Goal: Find specific page/section: Find specific page/section

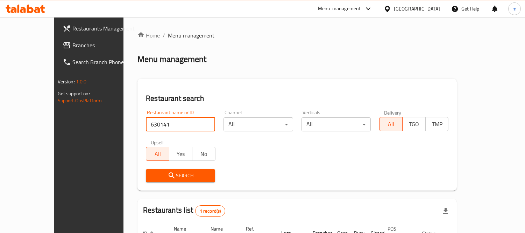
scroll to position [65, 0]
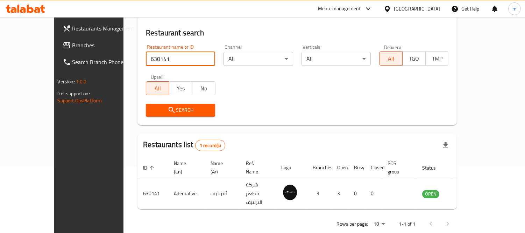
click at [438, 6] on div "[GEOGRAPHIC_DATA]" at bounding box center [417, 9] width 46 height 8
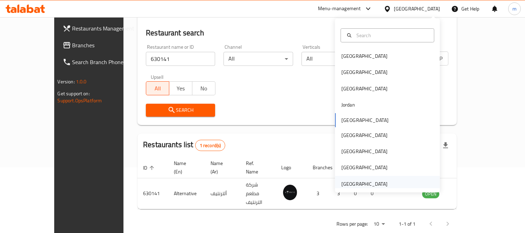
click at [364, 187] on div "[GEOGRAPHIC_DATA]" at bounding box center [365, 184] width 46 height 8
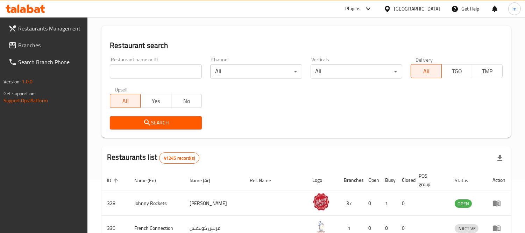
scroll to position [65, 0]
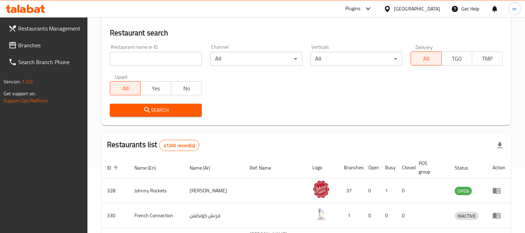
click at [29, 45] on span "Branches" at bounding box center [50, 45] width 64 height 8
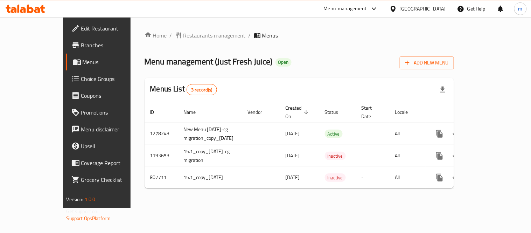
click at [183, 36] on span "Restaurants management" at bounding box center [214, 35] width 62 height 8
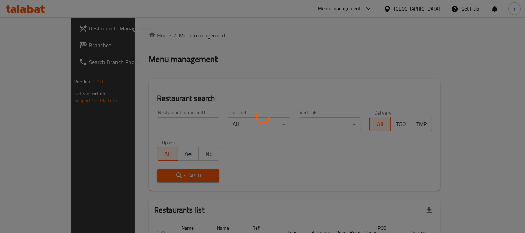
click at [178, 122] on div at bounding box center [262, 116] width 525 height 233
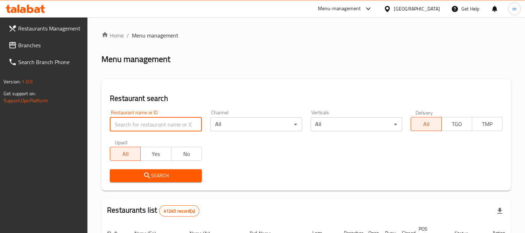
click at [178, 122] on input "search" at bounding box center [156, 124] width 92 height 14
paste input "8740"
type input "8740"
click button "Search" at bounding box center [156, 175] width 92 height 13
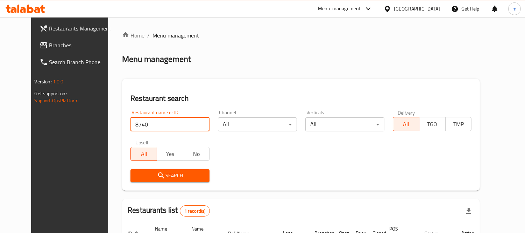
click at [413, 10] on div "[GEOGRAPHIC_DATA]" at bounding box center [417, 9] width 46 height 8
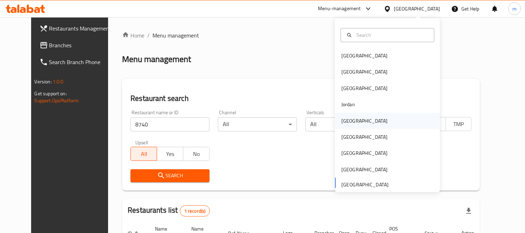
click at [349, 119] on div "Kuwait" at bounding box center [365, 121] width 46 height 8
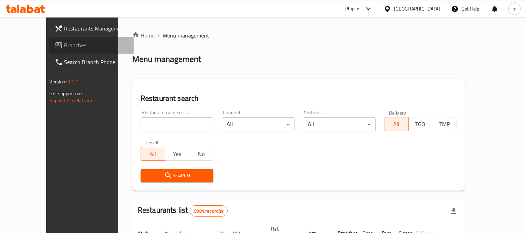
click at [64, 47] on span "Branches" at bounding box center [96, 45] width 64 height 8
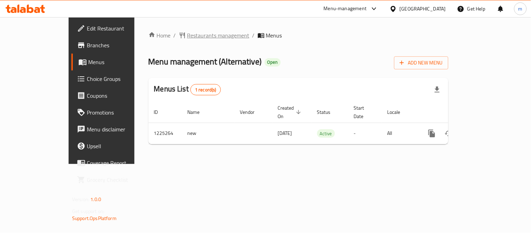
click at [187, 35] on span "Restaurants management" at bounding box center [218, 35] width 62 height 8
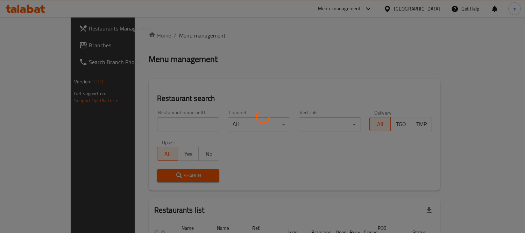
click at [175, 123] on div at bounding box center [262, 116] width 525 height 233
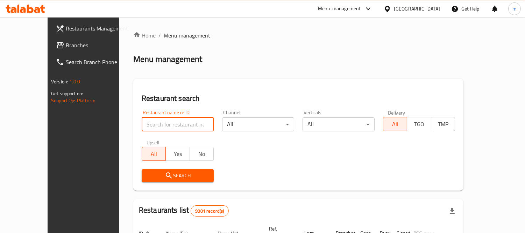
click at [175, 123] on input "search" at bounding box center [178, 124] width 72 height 14
paste input "675248"
type input "675248"
click button "Search" at bounding box center [178, 175] width 72 height 13
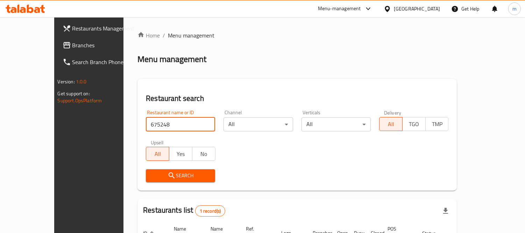
click at [432, 10] on div "[GEOGRAPHIC_DATA]" at bounding box center [417, 9] width 46 height 8
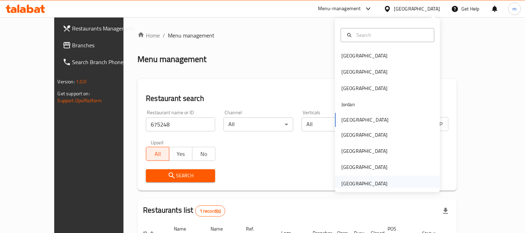
click at [366, 185] on div "United Arab Emirates" at bounding box center [365, 184] width 46 height 8
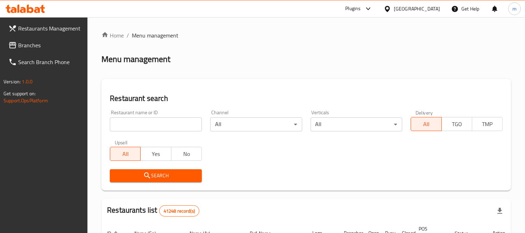
click at [37, 45] on span "Branches" at bounding box center [50, 45] width 64 height 8
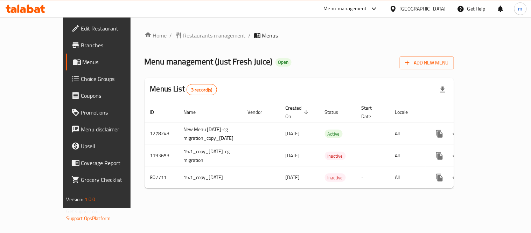
click at [183, 39] on span "Restaurants management" at bounding box center [214, 35] width 62 height 8
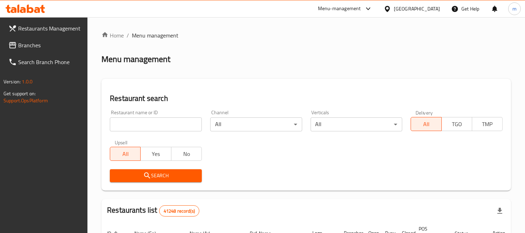
click at [170, 127] on input "search" at bounding box center [156, 124] width 92 height 14
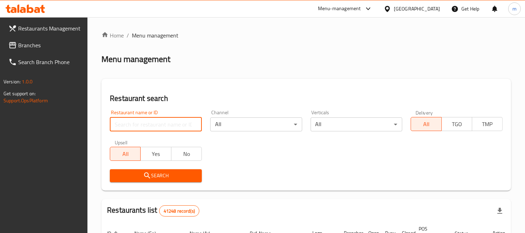
paste input "8740"
type input "8740"
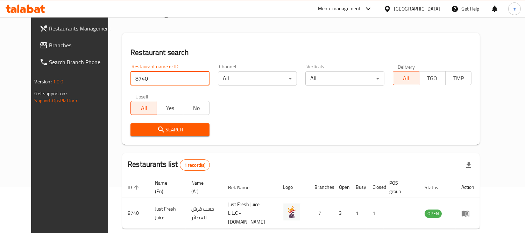
scroll to position [73, 0]
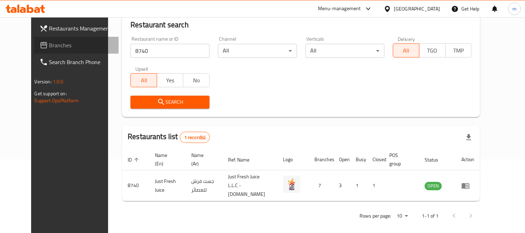
drag, startPoint x: 45, startPoint y: 41, endPoint x: 155, endPoint y: 93, distance: 121.9
click at [49, 41] on span "Branches" at bounding box center [81, 45] width 64 height 8
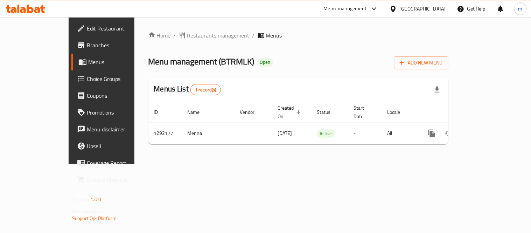
click at [187, 34] on span "Restaurants management" at bounding box center [218, 35] width 62 height 8
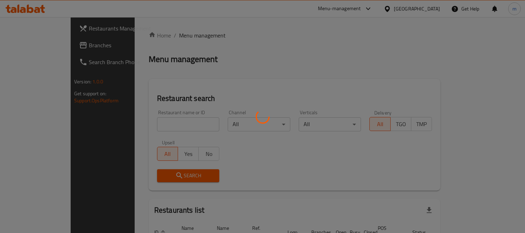
click at [31, 45] on div at bounding box center [262, 116] width 525 height 233
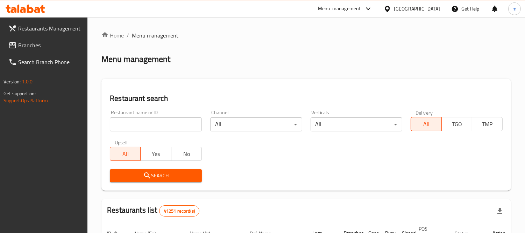
click at [31, 45] on span "Branches" at bounding box center [50, 45] width 64 height 8
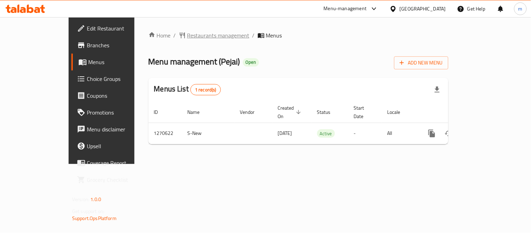
click at [187, 36] on span "Restaurants management" at bounding box center [218, 35] width 62 height 8
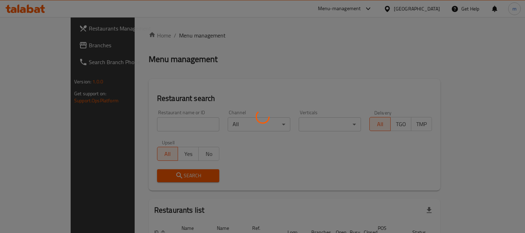
click at [169, 124] on div at bounding box center [262, 116] width 525 height 233
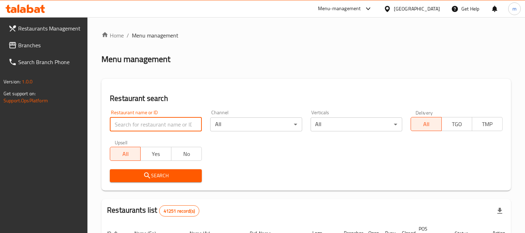
click at [169, 124] on input "search" at bounding box center [156, 124] width 92 height 14
paste input "689289"
type input "689289"
click button "Search" at bounding box center [156, 175] width 92 height 13
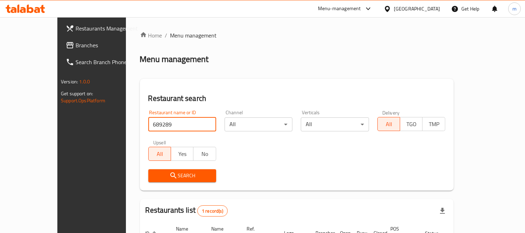
click at [76, 47] on span "Branches" at bounding box center [108, 45] width 64 height 8
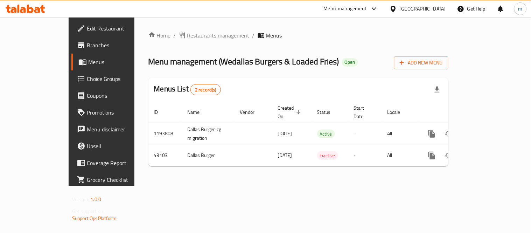
click at [187, 32] on span "Restaurants management" at bounding box center [218, 35] width 62 height 8
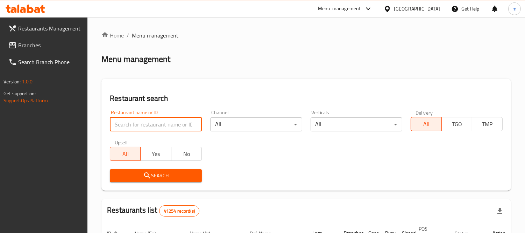
click at [176, 119] on input "search" at bounding box center [156, 124] width 92 height 14
paste input "22341"
type input "22341"
click button "Search" at bounding box center [156, 175] width 92 height 13
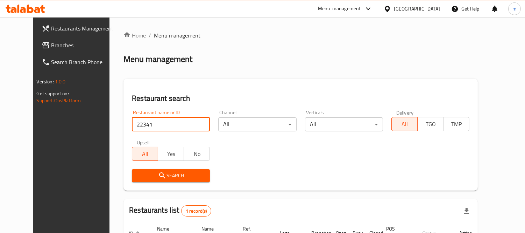
click at [51, 47] on span "Branches" at bounding box center [83, 45] width 64 height 8
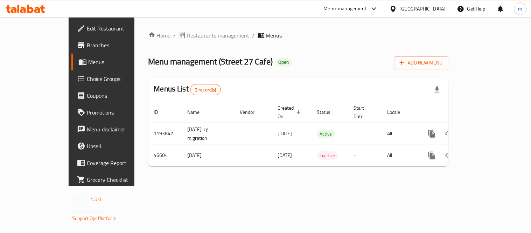
click at [187, 33] on span "Restaurants management" at bounding box center [218, 35] width 62 height 8
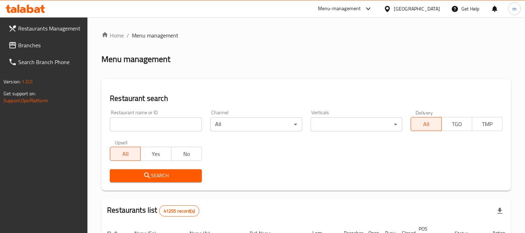
click at [163, 124] on input "search" at bounding box center [156, 124] width 92 height 14
click at [166, 126] on input "search" at bounding box center [156, 124] width 92 height 14
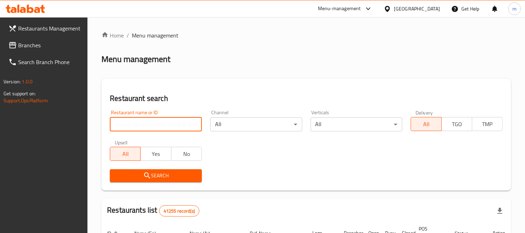
paste input "23735"
type input "23735"
click button "Search" at bounding box center [156, 175] width 92 height 13
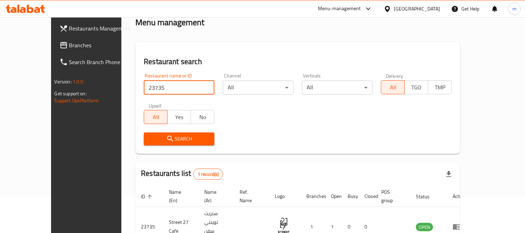
scroll to position [65, 0]
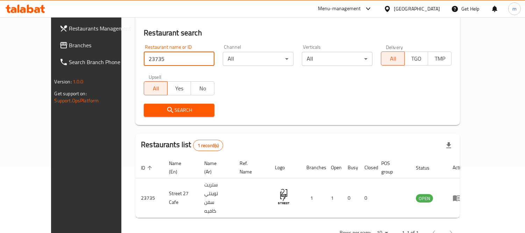
click at [54, 50] on link "Branches" at bounding box center [96, 45] width 85 height 17
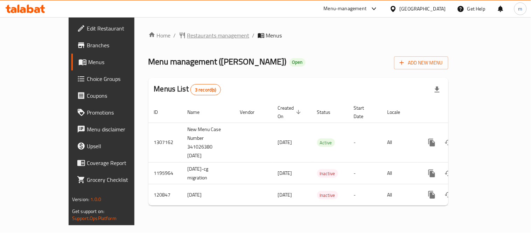
click at [187, 31] on span "Restaurants management" at bounding box center [218, 35] width 62 height 8
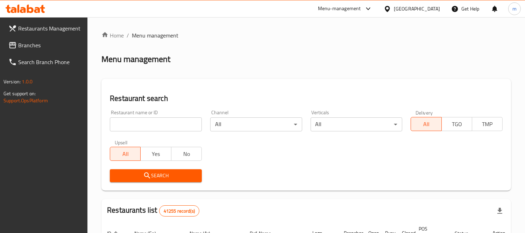
click at [154, 125] on input "search" at bounding box center [156, 124] width 92 height 14
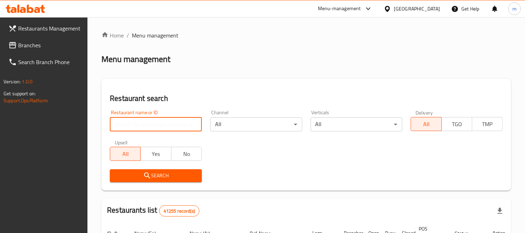
paste input "607081"
type input "607081"
click button "Search" at bounding box center [156, 175] width 92 height 13
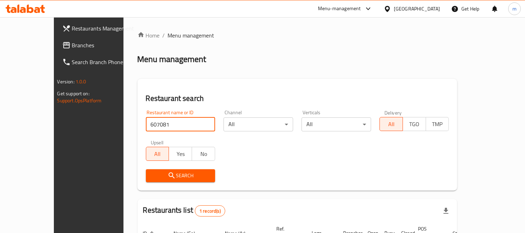
click at [419, 7] on div "[GEOGRAPHIC_DATA]" at bounding box center [417, 9] width 46 height 8
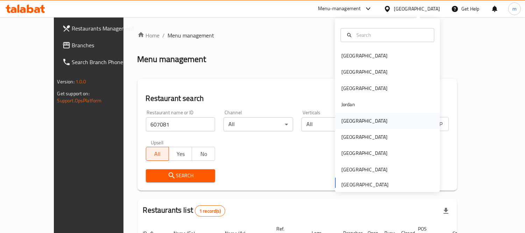
click at [356, 125] on div "[GEOGRAPHIC_DATA]" at bounding box center [387, 121] width 105 height 16
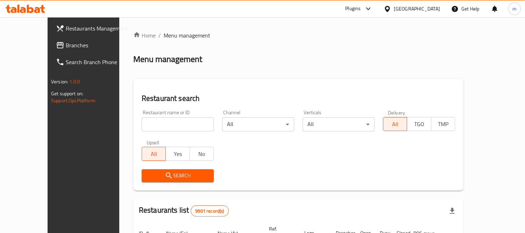
click at [66, 44] on span "Branches" at bounding box center [98, 45] width 64 height 8
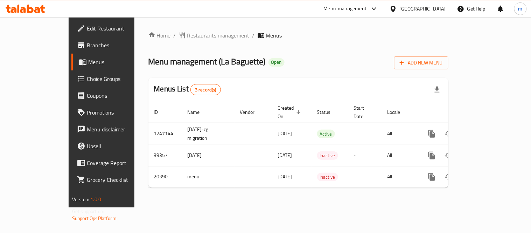
click at [187, 37] on span "Restaurants management" at bounding box center [218, 35] width 62 height 8
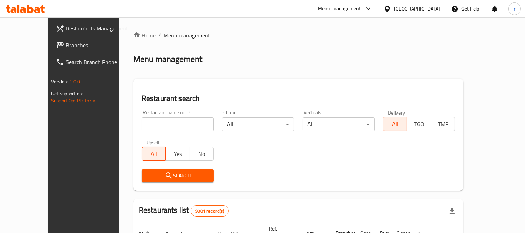
click at [176, 124] on div at bounding box center [262, 116] width 525 height 233
click at [176, 124] on input "search" at bounding box center [178, 124] width 72 height 14
paste input "10799"
type input "10799"
click button "Search" at bounding box center [178, 175] width 72 height 13
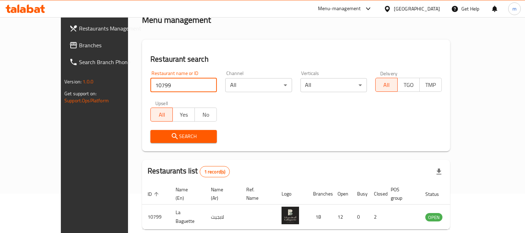
scroll to position [65, 0]
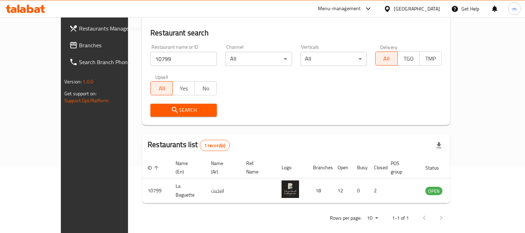
click at [434, 8] on div "[GEOGRAPHIC_DATA]" at bounding box center [417, 9] width 46 height 8
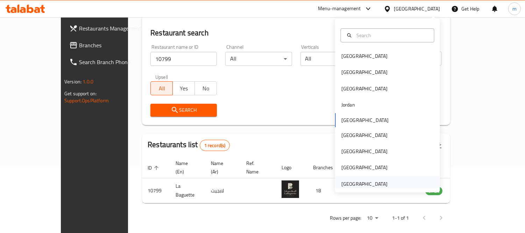
click at [361, 184] on div "[GEOGRAPHIC_DATA]" at bounding box center [365, 184] width 46 height 8
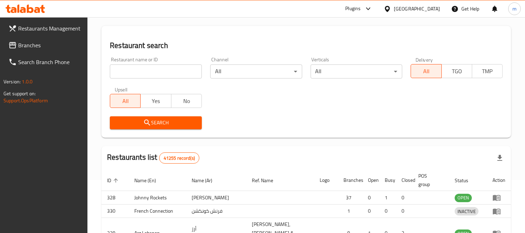
scroll to position [65, 0]
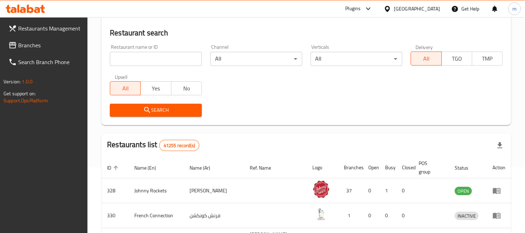
click at [39, 47] on span "Branches" at bounding box center [50, 45] width 64 height 8
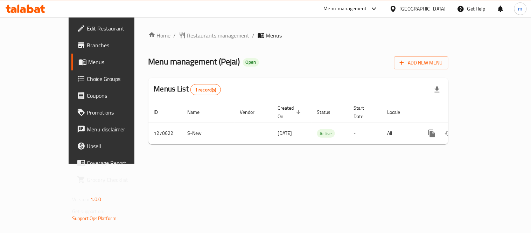
click at [187, 36] on span "Restaurants management" at bounding box center [218, 35] width 62 height 8
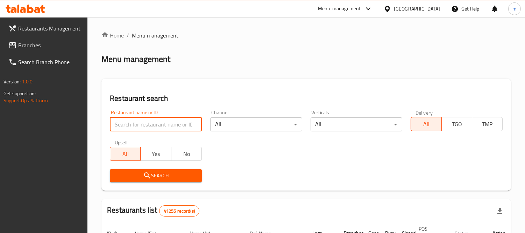
click at [171, 124] on input "search" at bounding box center [156, 124] width 92 height 14
click at [185, 124] on input "search" at bounding box center [156, 124] width 92 height 14
paste input "689289"
type input "689289"
click button "Search" at bounding box center [156, 175] width 92 height 13
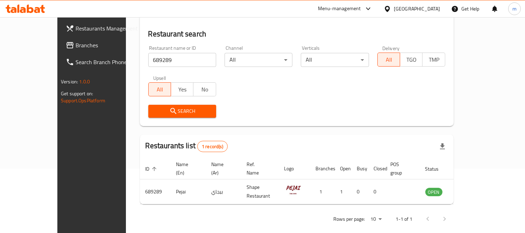
scroll to position [65, 0]
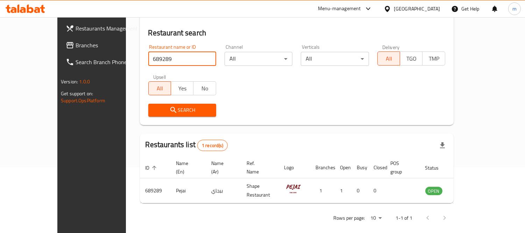
click at [418, 8] on div "United Arab Emirates" at bounding box center [417, 9] width 46 height 8
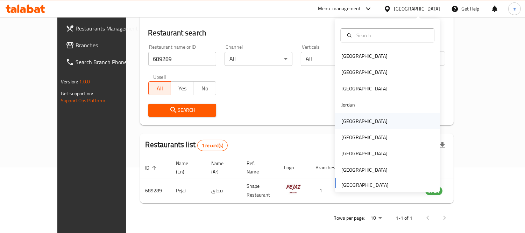
click at [343, 120] on div "[GEOGRAPHIC_DATA]" at bounding box center [365, 121] width 46 height 8
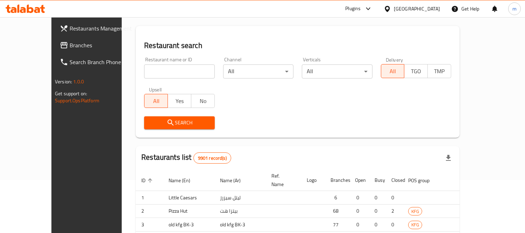
scroll to position [65, 0]
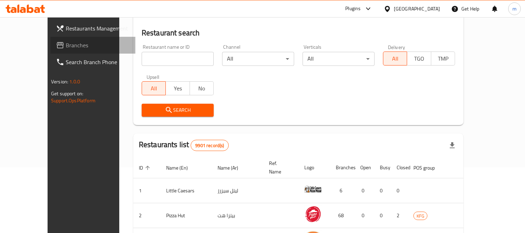
click at [53, 40] on link "Branches" at bounding box center [92, 45] width 85 height 17
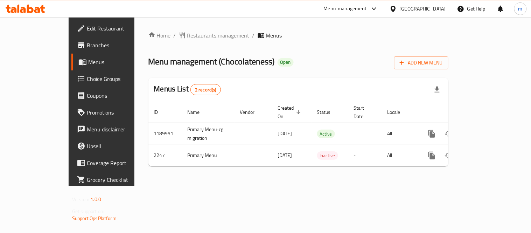
click at [187, 36] on span "Restaurants management" at bounding box center [218, 35] width 62 height 8
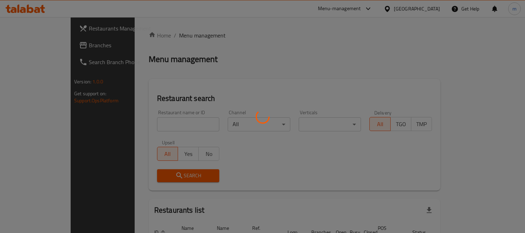
click at [164, 126] on div at bounding box center [262, 116] width 525 height 233
click at [163, 126] on div at bounding box center [262, 116] width 525 height 233
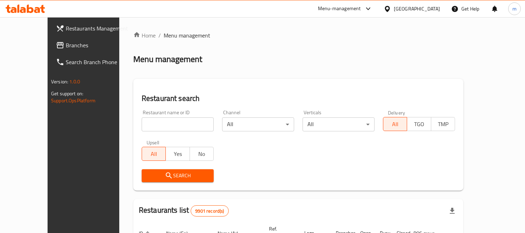
click at [162, 126] on input "search" at bounding box center [178, 124] width 72 height 14
paste input "1344"
type input "1344"
click button "Search" at bounding box center [178, 175] width 72 height 13
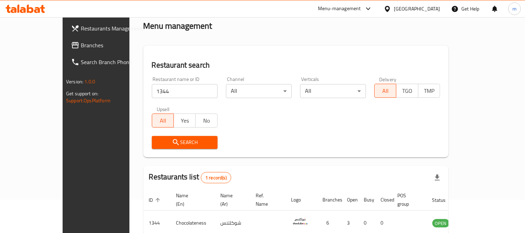
scroll to position [65, 0]
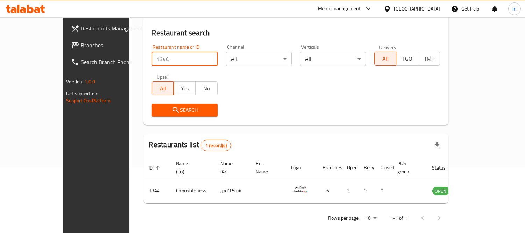
click at [81, 46] on span "Branches" at bounding box center [113, 45] width 64 height 8
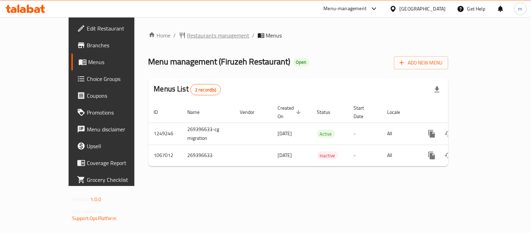
click at [187, 31] on span "Restaurants management" at bounding box center [218, 35] width 62 height 8
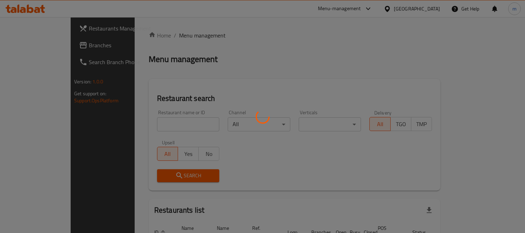
click at [184, 124] on div at bounding box center [262, 116] width 525 height 233
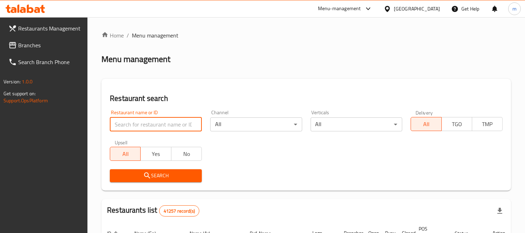
click at [170, 120] on input "search" at bounding box center [156, 124] width 92 height 14
paste input "663494"
type input "663494"
click button "Search" at bounding box center [156, 175] width 92 height 13
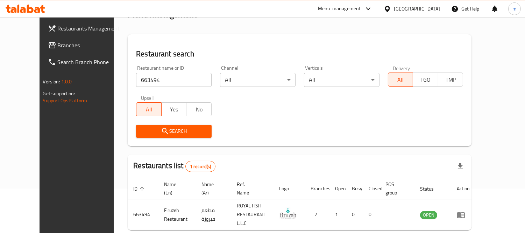
scroll to position [73, 0]
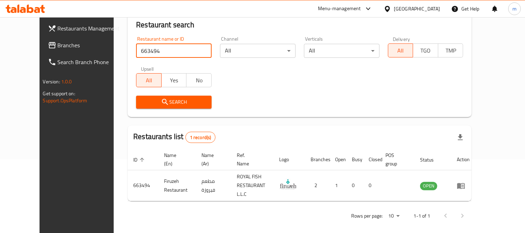
click at [58, 43] on span "Branches" at bounding box center [90, 45] width 64 height 8
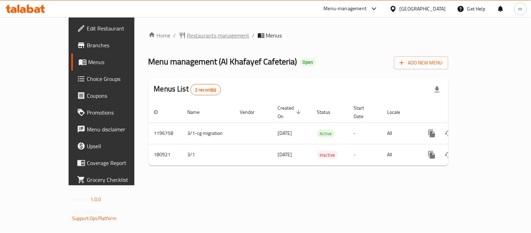
click at [187, 38] on span "Restaurants management" at bounding box center [218, 35] width 62 height 8
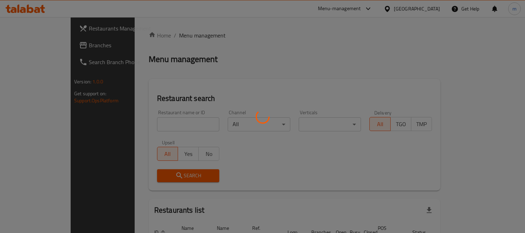
click at [167, 124] on div at bounding box center [262, 116] width 525 height 233
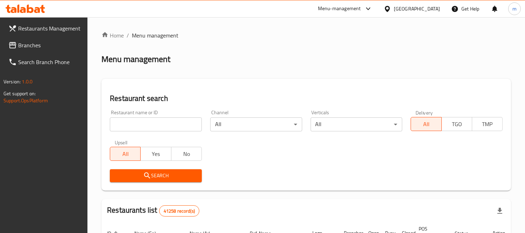
click at [167, 124] on input "search" at bounding box center [156, 124] width 92 height 14
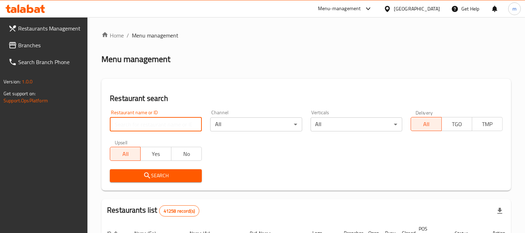
paste input "619069"
type input "619069"
click button "Search" at bounding box center [156, 175] width 92 height 13
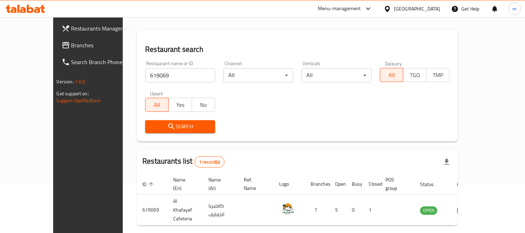
scroll to position [65, 0]
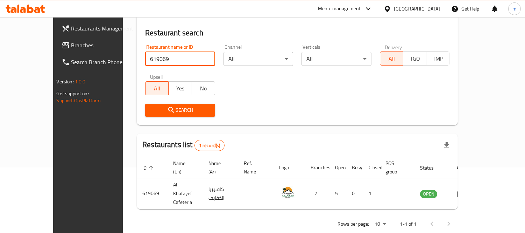
drag, startPoint x: 414, startPoint y: 1, endPoint x: 414, endPoint y: 6, distance: 4.6
click at [414, 4] on div "United Arab Emirates" at bounding box center [412, 8] width 68 height 17
click at [414, 6] on div "United Arab Emirates" at bounding box center [417, 9] width 46 height 8
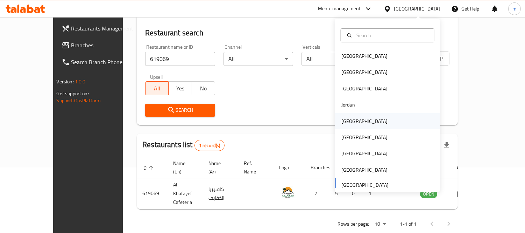
click at [351, 123] on div "[GEOGRAPHIC_DATA]" at bounding box center [364, 121] width 57 height 16
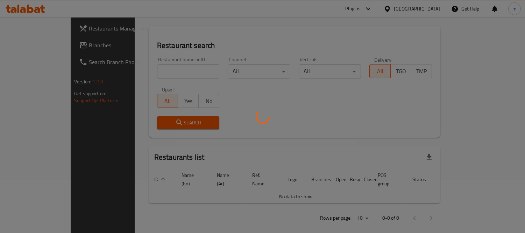
scroll to position [65, 0]
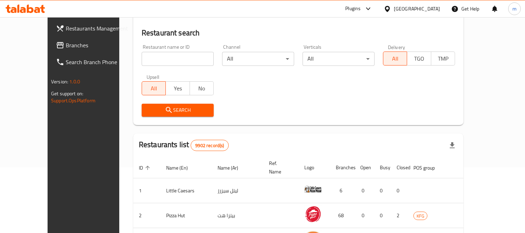
click at [66, 47] on span "Branches" at bounding box center [98, 45] width 64 height 8
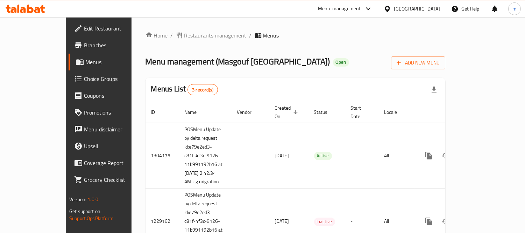
click at [184, 37] on span "Restaurants management" at bounding box center [215, 35] width 62 height 8
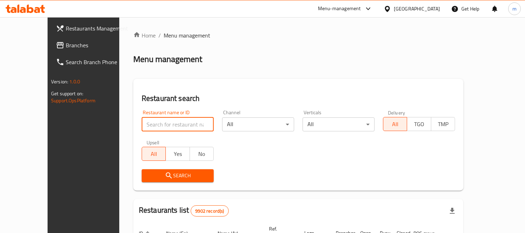
click at [152, 121] on input "search" at bounding box center [178, 124] width 72 height 14
paste input "28446"
type input "28446"
click button "Search" at bounding box center [178, 175] width 72 height 13
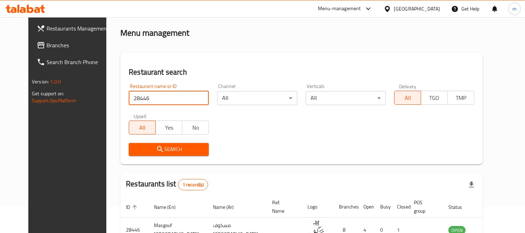
scroll to position [65, 0]
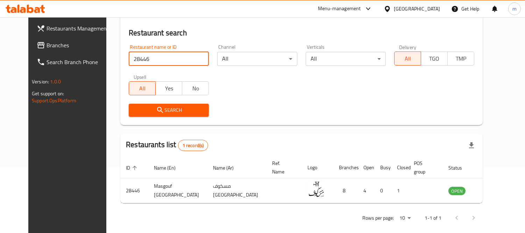
click at [47, 45] on span "Branches" at bounding box center [79, 45] width 64 height 8
